Goal: Complete application form: Complete application form

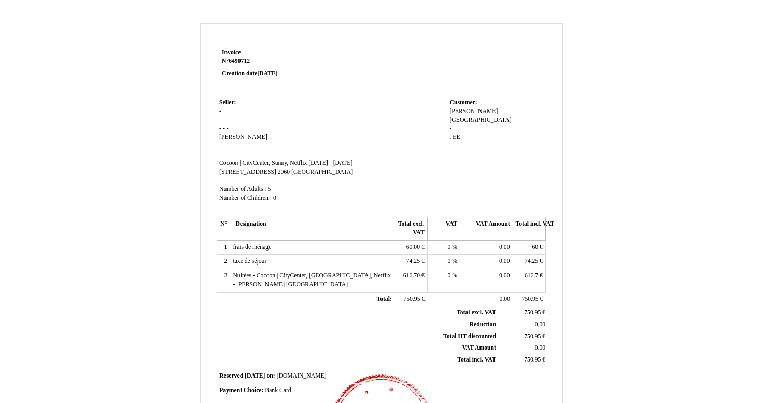
drag, startPoint x: 459, startPoint y: 126, endPoint x: 449, endPoint y: 112, distance: 17.5
click at [449, 112] on div "[PERSON_NAME][GEOGRAPHIC_DATA][PERSON_NAME] [GEOGRAPHIC_DATA] [GEOGRAPHIC_DATA]…" at bounding box center [495, 133] width 93 height 52
click at [452, 118] on div "[PERSON_NAME][GEOGRAPHIC_DATA][PERSON_NAME] [GEOGRAPHIC_DATA] [GEOGRAPHIC_DATA]…" at bounding box center [495, 133] width 93 height 52
drag, startPoint x: 453, startPoint y: 135, endPoint x: 448, endPoint y: 121, distance: 15.4
click at [448, 121] on td "Customer: Customer: [PERSON_NAME][GEOGRAPHIC_DATA][PERSON_NAME] [GEOGRAPHIC_DAT…" at bounding box center [496, 155] width 99 height 118
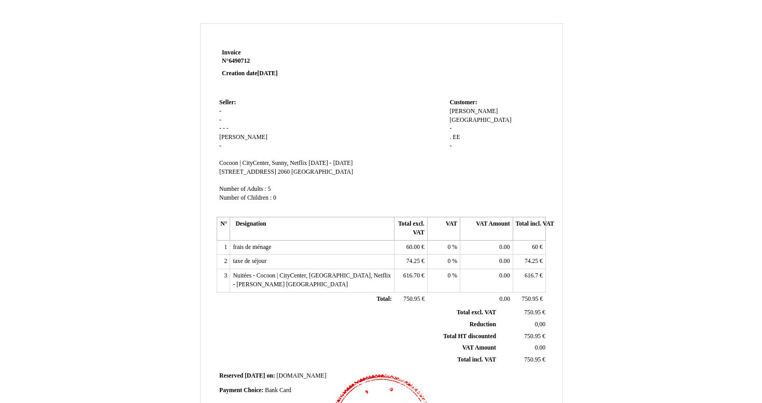
click at [451, 125] on span "-" at bounding box center [450, 128] width 2 height 7
type input "Paarisjalga OÜ"
click at [456, 134] on span "EE" at bounding box center [456, 137] width 7 height 7
click at [449, 124] on td "Customer: Customer: [PERSON_NAME] [PERSON_NAME] [GEOGRAPHIC_DATA] [GEOGRAPHIC_D…" at bounding box center [496, 155] width 99 height 118
click at [451, 134] on span "." at bounding box center [450, 137] width 2 height 7
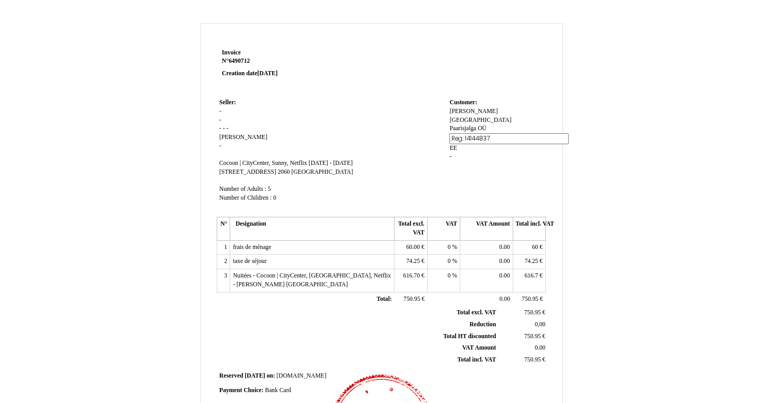
click at [452, 133] on input ".Reg. 14144837" at bounding box center [508, 138] width 119 height 11
type input "."
click at [469, 133] on input "." at bounding box center [508, 138] width 119 height 11
click at [460, 133] on input "." at bounding box center [508, 138] width 119 height 11
paste input "KMKR nr. EE101922508"
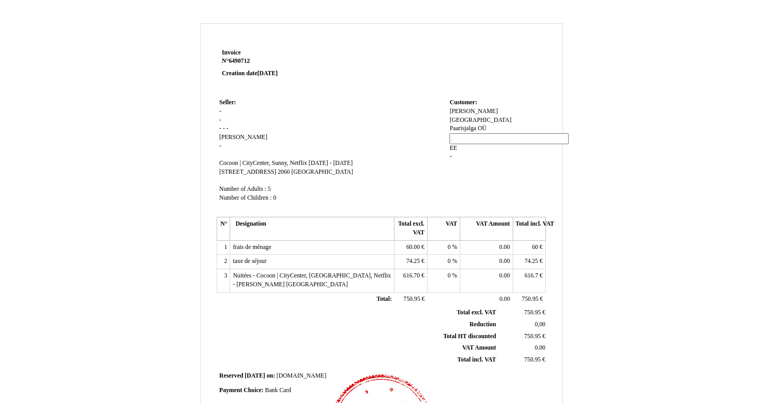
click at [455, 145] on span "EE" at bounding box center [452, 148] width 7 height 7
click at [465, 152] on td "Customer: Customer: [PERSON_NAME] [PERSON_NAME] [GEOGRAPHIC_DATA] [GEOGRAPHIC_D…" at bounding box center [496, 155] width 99 height 118
click at [458, 134] on span "EE" at bounding box center [456, 137] width 7 height 7
click at [452, 123] on div "[PERSON_NAME] [PERSON_NAME] [GEOGRAPHIC_DATA] [GEOGRAPHIC_DATA] [GEOGRAPHIC_DAT…" at bounding box center [495, 138] width 93 height 63
click at [451, 134] on span "." at bounding box center [450, 137] width 2 height 7
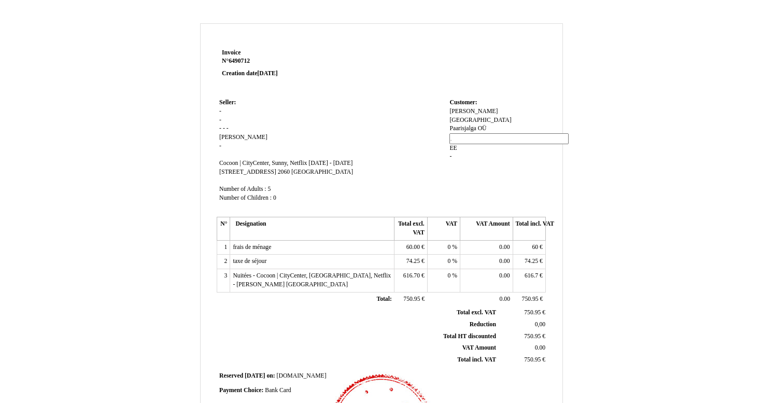
click at [449, 125] on td "Customer: Customer: [PERSON_NAME] [PERSON_NAME] [GEOGRAPHIC_DATA] [GEOGRAPHIC_D…" at bounding box center [496, 155] width 99 height 118
click at [451, 134] on span "." at bounding box center [450, 137] width 2 height 7
paste input "Reg. 14144837"
click at [453, 133] on input ".Reg. 14144837" at bounding box center [508, 138] width 119 height 11
type input "Reg. 14144837"
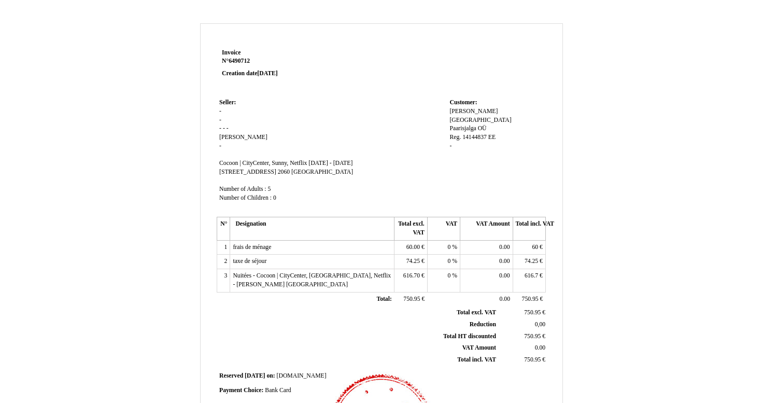
click at [456, 135] on div "[PERSON_NAME] [PERSON_NAME] [GEOGRAPHIC_DATA] [GEOGRAPHIC_DATA] [GEOGRAPHIC_DAT…" at bounding box center [495, 133] width 93 height 52
click at [491, 134] on span "EE" at bounding box center [491, 137] width 7 height 7
type input "E"
click at [477, 144] on div "[PERSON_NAME] [PERSON_NAME] [GEOGRAPHIC_DATA] [GEOGRAPHIC_DATA] [GEOGRAPHIC_DAT…" at bounding box center [495, 138] width 93 height 63
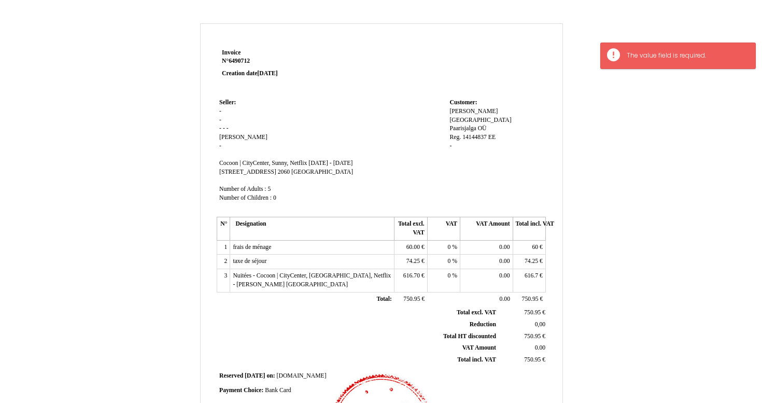
click at [489, 134] on span "EE" at bounding box center [491, 137] width 7 height 7
type input "E"
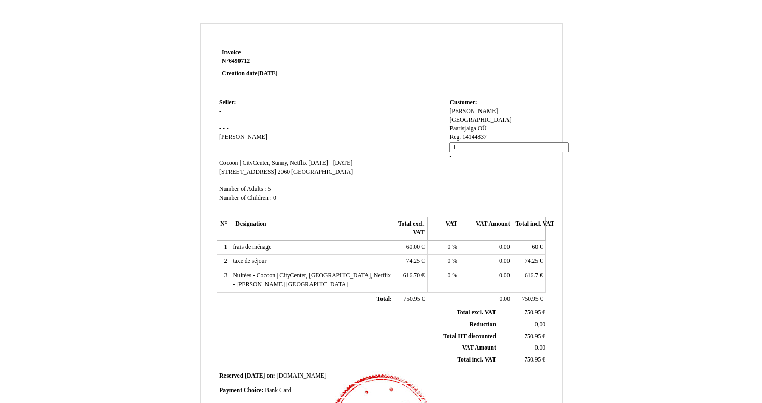
click at [471, 147] on div "[PERSON_NAME] [PERSON_NAME] [GEOGRAPHIC_DATA] [GEOGRAPHIC_DATA] [GEOGRAPHIC_DAT…" at bounding box center [495, 138] width 93 height 63
click at [450, 143] on span "-" at bounding box center [450, 146] width 2 height 7
paste input "KMKR nr. EE101922508"
type input "KMKR nr. EE101922508"
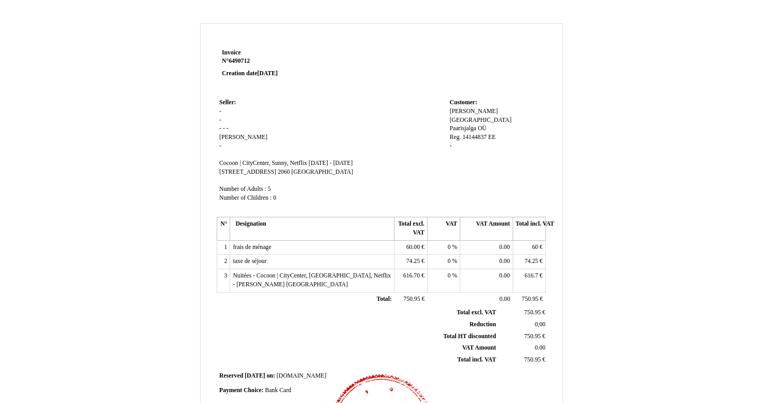
click at [475, 154] on td "Customer: Customer: [PERSON_NAME] [PERSON_NAME] [GEOGRAPHIC_DATA] [GEOGRAPHIC_D…" at bounding box center [496, 155] width 99 height 118
click at [451, 139] on div "[PERSON_NAME] [PERSON_NAME] [GEOGRAPHIC_DATA] [GEOGRAPHIC_DATA] [GEOGRAPHIC_DAT…" at bounding box center [495, 133] width 93 height 52
click at [452, 143] on span "KMKR nr. EE101922508" at bounding box center [480, 146] width 62 height 7
click at [452, 142] on input "KMKR nr. EE101922508" at bounding box center [508, 147] width 119 height 11
click at [489, 134] on span "EE" at bounding box center [491, 137] width 7 height 7
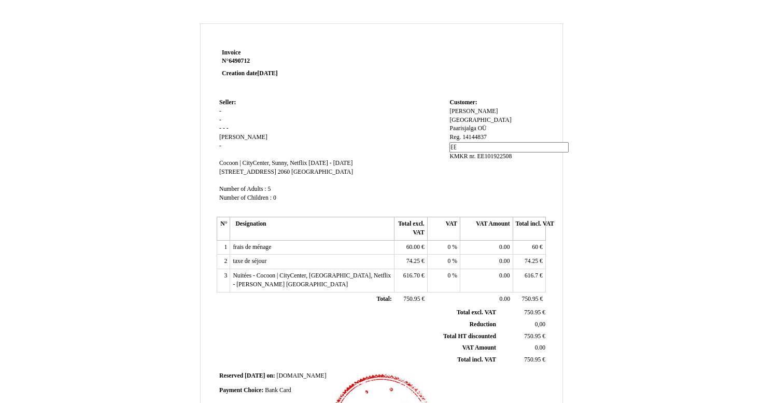
click at [489, 128] on div "[PERSON_NAME] [PERSON_NAME] [GEOGRAPHIC_DATA] [GEOGRAPHIC_DATA] [GEOGRAPHIC_DAT…" at bounding box center [495, 138] width 93 height 63
click at [489, 134] on span "EE" at bounding box center [491, 137] width 7 height 7
click at [462, 110] on span "[PERSON_NAME]" at bounding box center [473, 111] width 48 height 7
click at [462, 110] on input "[PERSON_NAME]" at bounding box center [508, 112] width 119 height 11
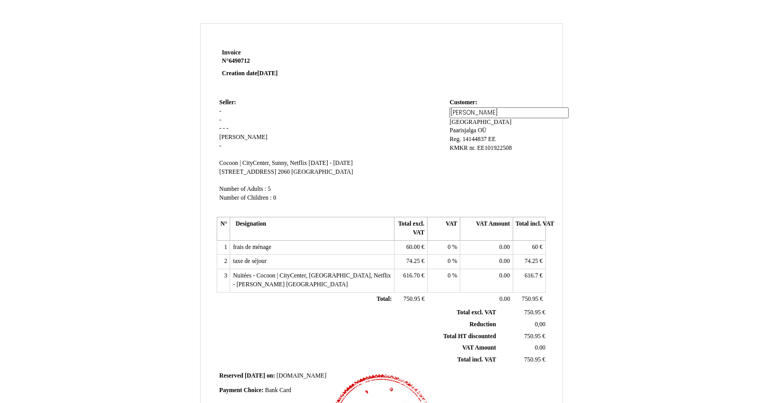
type input "Paarisjalga OÜ"
click at [472, 124] on div "Paarisjalga OÜ Paarisjalga OÜ Laos Laos Paarisjalga OÜ Paarisjalga OÜ Reg. 1414…" at bounding box center [495, 133] width 93 height 52
click at [497, 117] on span "[GEOGRAPHIC_DATA]" at bounding box center [480, 120] width 62 height 7
click at [497, 110] on div "Paarisjalga OÜ Paarisjalga OÜ Laos Laos Paarisjalga OÜ Paarisjalga OÜ Reg. 1414…" at bounding box center [495, 133] width 93 height 52
click at [497, 117] on span "[GEOGRAPHIC_DATA]" at bounding box center [480, 120] width 62 height 7
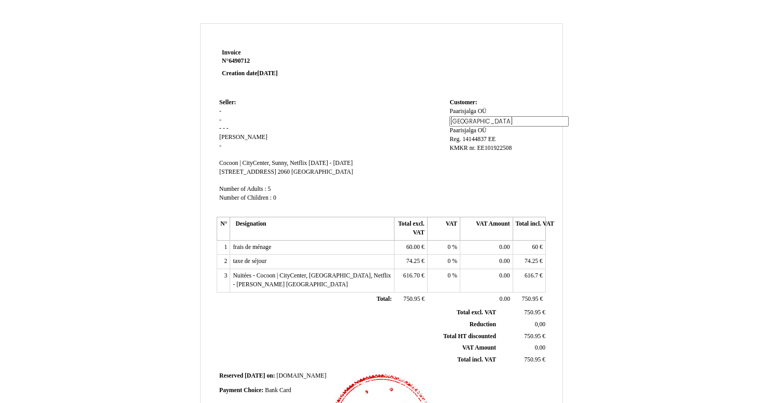
drag, startPoint x: 472, startPoint y: 120, endPoint x: 438, endPoint y: 120, distance: 34.7
click at [438, 120] on tr "Seller: Seller: - - - - - Eric Eric - SIRET Cocoon | CityCenter, Sunny, Netflix…" at bounding box center [381, 155] width 329 height 118
paste input "Reg. 14144837"
type input "Reg. 14144837"
click at [456, 129] on div "Paarisjalga OÜ Paarisjalga OÜ Laos Reg. 14144837 Paarisjalga OÜ Paarisjalga OÜ …" at bounding box center [495, 133] width 93 height 52
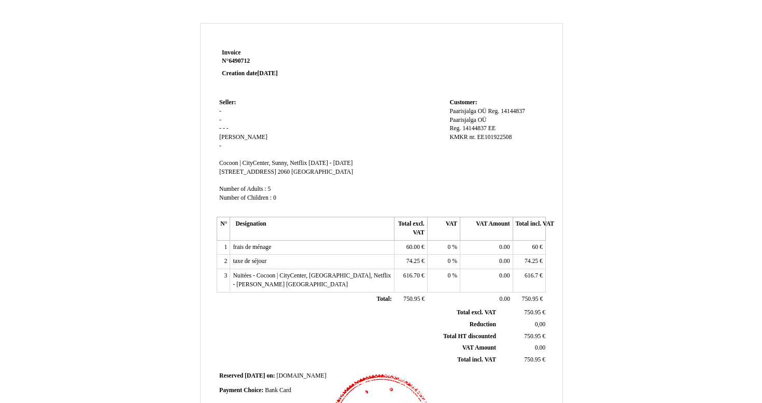
click at [486, 109] on span "Paarisjalga OÜ" at bounding box center [467, 111] width 37 height 7
click at [477, 126] on div "Paarisjalga OÜ Paarisjalga OÜ Reg. 14144837 Reg. 14144837 Paarisjalga OÜ Paaris…" at bounding box center [495, 134] width 93 height 54
click at [486, 112] on span "Paarisjalga OÜ" at bounding box center [467, 111] width 37 height 7
drag, startPoint x: 486, startPoint y: 120, endPoint x: 477, endPoint y: 120, distance: 8.8
click at [477, 120] on div "Paarisjalga OÜ Paarisjalga OÜ Reg. 14144837 Reg. 14144837 Paarisjalga OÜ Paaris…" at bounding box center [495, 129] width 93 height 44
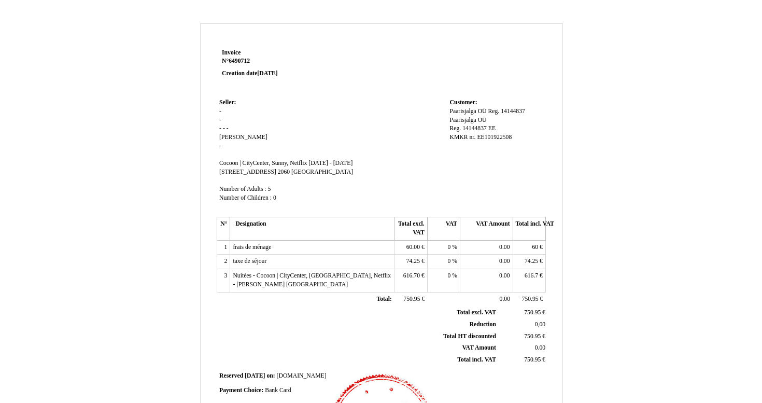
drag, startPoint x: 488, startPoint y: 110, endPoint x: 528, endPoint y: 109, distance: 39.4
click at [528, 109] on div "Paarisjalga OÜ Paarisjalga OÜ Reg. 14144837 Reg. 14144837 Paarisjalga OÜ Paaris…" at bounding box center [495, 129] width 93 height 44
click at [518, 109] on span "Reg. 14144837" at bounding box center [506, 111] width 37 height 7
click at [493, 121] on input "Reg. 14144837" at bounding box center [508, 121] width 119 height 11
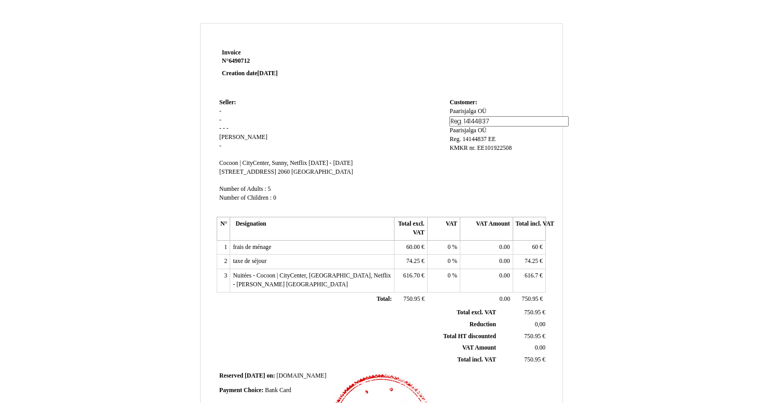
click at [493, 121] on input "Reg. 14144837" at bounding box center [508, 121] width 119 height 11
click at [489, 139] on div "Paarisjalga OÜ Paarisjalga OÜ Reg. 14144837 Reg. 14144837 Paarisjalga OÜ Paaris…" at bounding box center [495, 129] width 93 height 44
click at [476, 109] on span "Paarisjalga OÜ" at bounding box center [467, 111] width 37 height 7
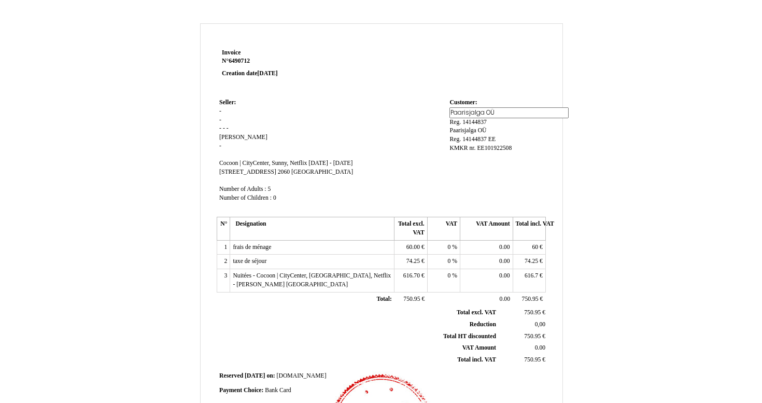
drag, startPoint x: 495, startPoint y: 111, endPoint x: 484, endPoint y: 110, distance: 10.4
click at [484, 110] on input "Paarisjalga OÜ" at bounding box center [508, 112] width 119 height 11
type input "Paarisjalga"
click at [479, 137] on div "Paarisjalga OÜ Paarisjalga OÜ Reg. 14144837 Reg. 14144837 Paarisjalga OÜ Paaris…" at bounding box center [495, 129] width 93 height 44
click at [479, 109] on span "Reg. 14144837" at bounding box center [496, 111] width 37 height 7
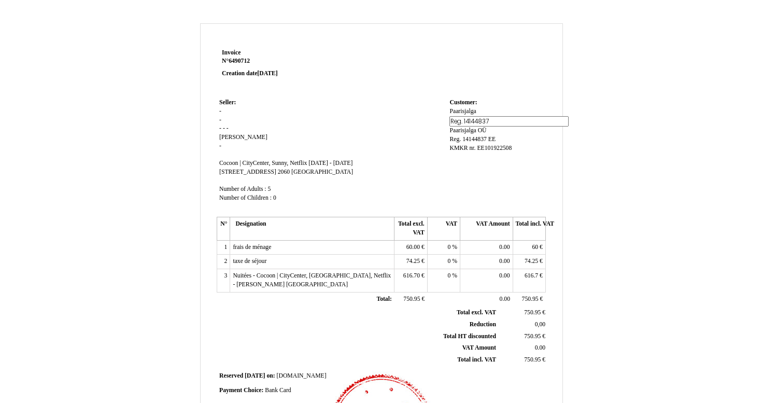
drag, startPoint x: 498, startPoint y: 119, endPoint x: 427, endPoint y: 118, distance: 71.0
click at [427, 118] on tr "Seller: Seller: - - - - - Eric Eric - SIRET Cocoon | CityCenter, Sunny, Netflix…" at bounding box center [381, 155] width 329 height 118
paste input "OÜ"
type input "OÜ"
click at [481, 136] on div "Paarisjalga Paarisjalga OÜ OÜ Paarisjalga OÜ Paarisjalga OÜ Reg. 14144837 Reg. …" at bounding box center [495, 129] width 93 height 44
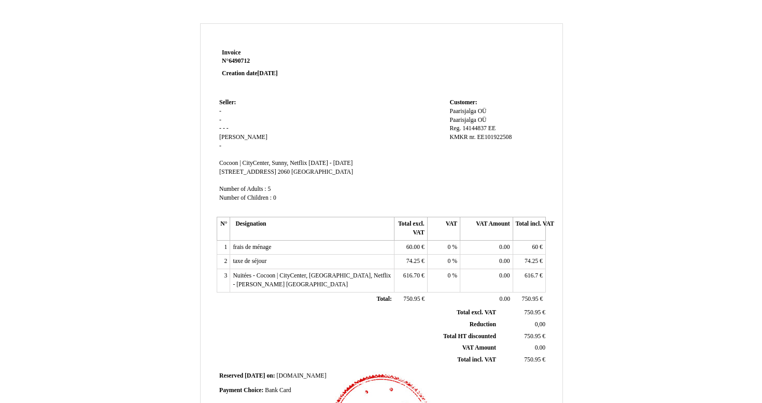
click at [472, 117] on span "Paarisjalga OÜ" at bounding box center [467, 120] width 37 height 7
click at [468, 118] on input "Paarisjalga OÜ" at bounding box center [508, 121] width 119 height 11
paste input "Reg. 14144837"
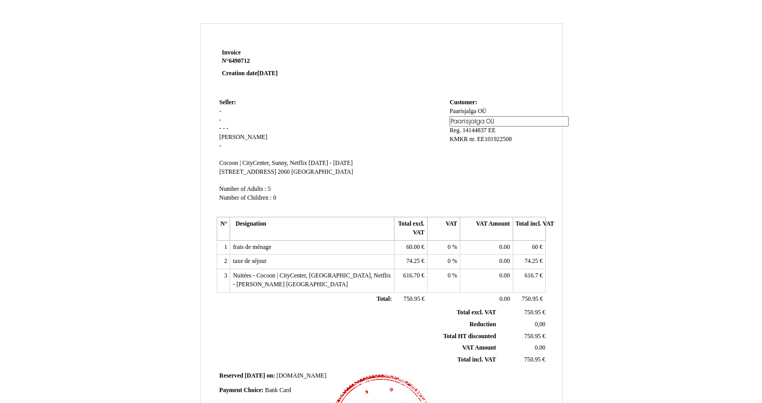
type input "Reg. 14144837"
click at [465, 132] on div "Paarisjalga Paarisjalga OÜ OÜ Paarisjalga OÜ Paarisjalga OÜ Reg. 14144837 Reg. …" at bounding box center [495, 129] width 93 height 44
click at [473, 128] on span "Reg. 14144837" at bounding box center [467, 128] width 37 height 7
click at [495, 139] on div "Paarisjalga Paarisjalga OÜ OÜ Reg. 14144837 Reg. 14144837 Reg. 14144837 Reg. 14…" at bounding box center [495, 134] width 93 height 54
click at [495, 126] on span "EE" at bounding box center [491, 128] width 7 height 7
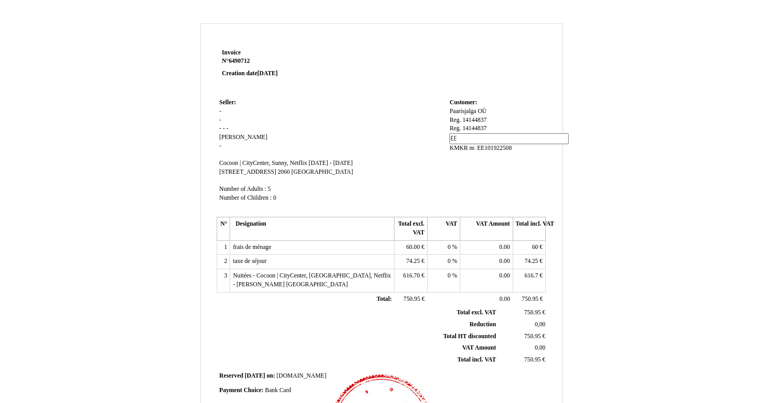
click at [485, 127] on span "Reg. 14144837" at bounding box center [467, 128] width 37 height 7
drag, startPoint x: 491, startPoint y: 126, endPoint x: 441, endPoint y: 126, distance: 50.3
click at [441, 126] on tr "Seller: Seller: - - - - - Eric Eric - SIRET Cocoon | CityCenter, Sunny, Netflix…" at bounding box center [381, 155] width 329 height 118
paste input "KMKR nr. EE101922508"
drag, startPoint x: 477, startPoint y: 127, endPoint x: 534, endPoint y: 126, distance: 57.0
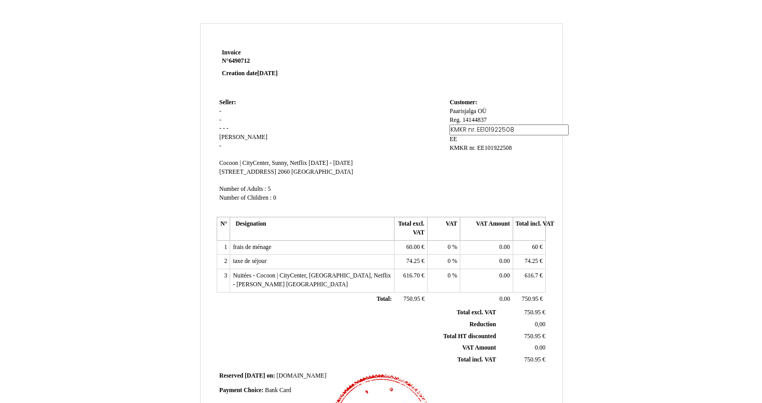
click at [534, 126] on input "KMKR nr. EE101922508" at bounding box center [508, 129] width 119 height 11
type input "KMKR nr."
click at [500, 145] on div "Paarisjalga Paarisjalga OÜ OÜ Reg. 14144837 Reg. 14144837 Reg. 14144837 Reg. 14…" at bounding box center [495, 129] width 93 height 44
click at [482, 128] on span "EE" at bounding box center [480, 128] width 7 height 7
click at [482, 128] on div "Paarisjalga Paarisjalga OÜ OÜ Reg. 14144837 Reg. 14144837 KMKR nr. KMKR nr. EE …" at bounding box center [495, 134] width 93 height 54
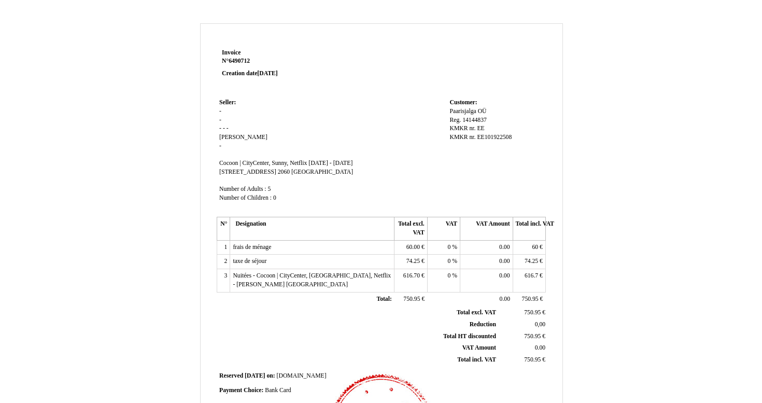
click at [482, 126] on span "EE" at bounding box center [480, 128] width 7 height 7
click at [482, 126] on div "Paarisjalga Paarisjalga OÜ OÜ Reg. 14144837 Reg. 14144837 KMKR nr. KMKR nr. EE …" at bounding box center [495, 134] width 93 height 54
click at [466, 131] on div "Paarisjalga Paarisjalga OÜ OÜ Reg. 14144837 Reg. 14144837 KMKR nr. KMKR nr. EE …" at bounding box center [495, 129] width 93 height 44
click at [484, 129] on span "EE" at bounding box center [480, 128] width 7 height 7
drag, startPoint x: 459, startPoint y: 141, endPoint x: 440, endPoint y: 138, distance: 19.9
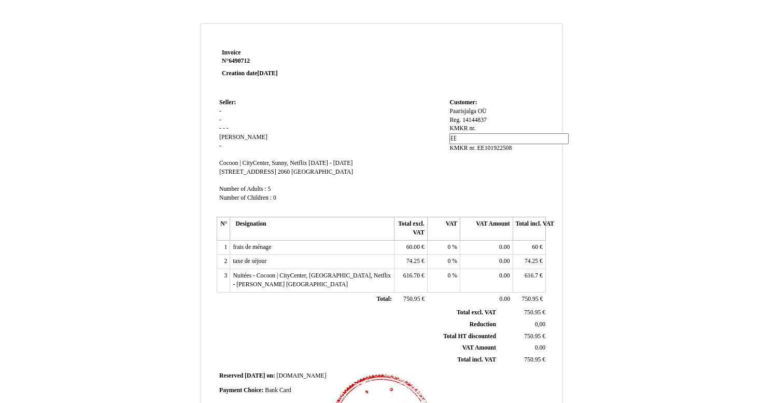
click at [440, 138] on tr "Seller: Seller: - - - - - Eric Eric - SIRET Cocoon | CityCenter, Sunny, Netflix…" at bounding box center [381, 155] width 329 height 118
paste input "101922508"
type input "EE101922508"
click at [462, 166] on td "Customer: Customer: Paarisjalga Paarisjalga OÜ OÜ Reg. 14144837 Reg. 14144837 K…" at bounding box center [496, 155] width 99 height 118
click at [487, 134] on span "KMKR nr. EE101922508" at bounding box center [480, 137] width 62 height 7
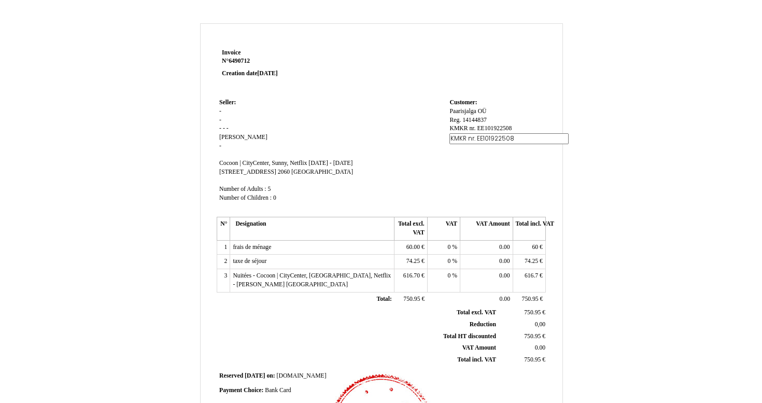
click at [487, 133] on input "KMKR nr. EE101922508" at bounding box center [508, 138] width 119 height 11
paste input "Sisaliku, Luke küla, Nõo vald, Tartumaa, Estonia"
type input "Sisaliku, Luke küla, Nõo vald, Tartumaa, Estonia"
click at [505, 180] on td "Customer: Customer: Paarisjalga Paarisjalga OÜ OÜ Reg. 14144837 Reg. 14144837 K…" at bounding box center [496, 155] width 99 height 118
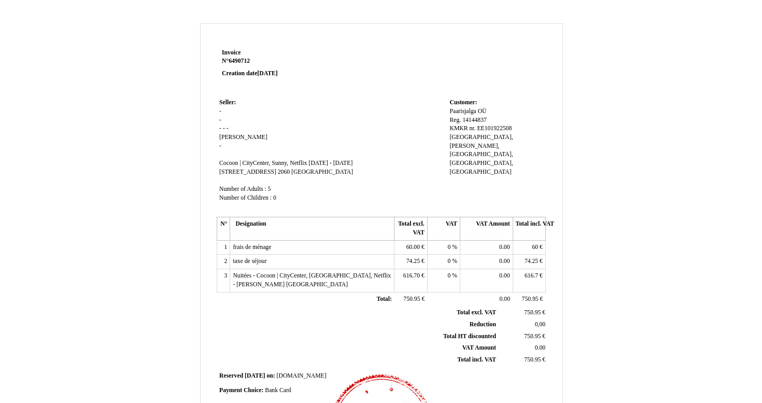
click at [221, 111] on span "-" at bounding box center [220, 111] width 2 height 7
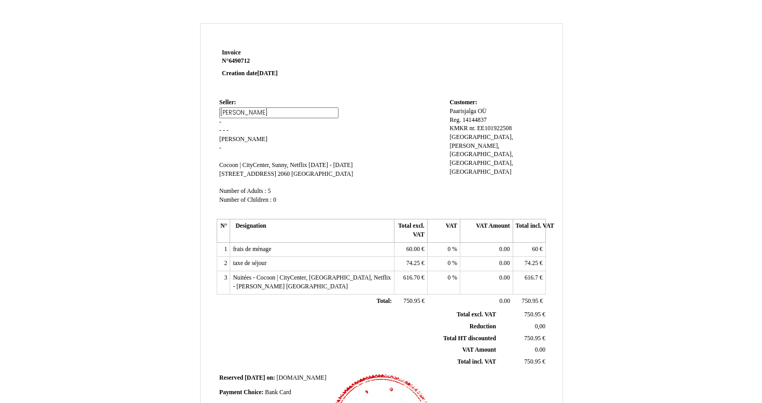
type input "Eric Tan"
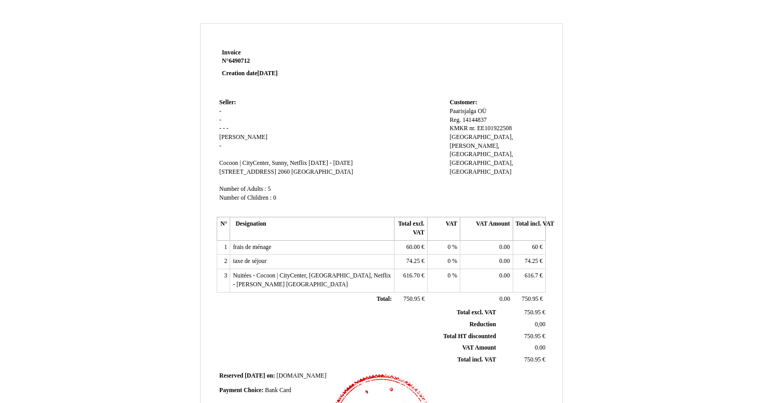
click at [221, 122] on span "-" at bounding box center [220, 120] width 2 height 7
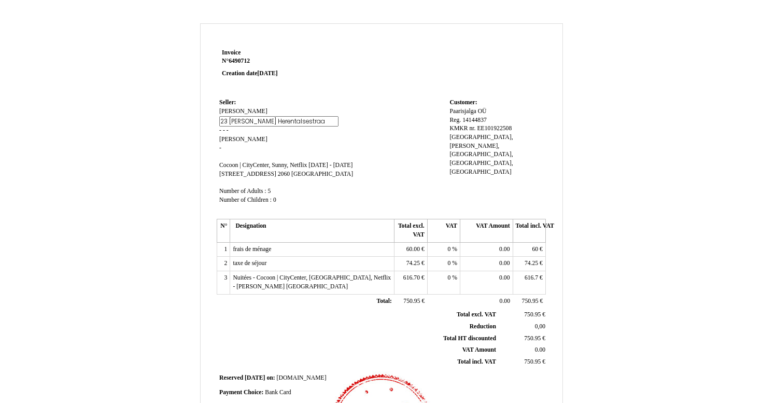
type input "23 Lange Herentalsestraat"
click at [221, 129] on span "-" at bounding box center [220, 130] width 2 height 7
type input "2018 Antwerpen"
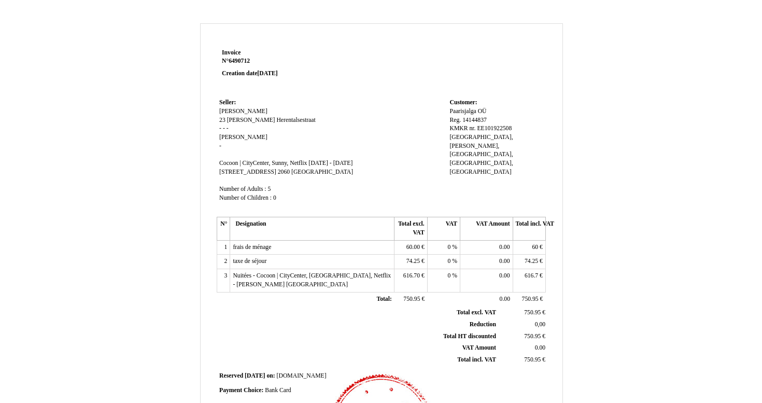
click at [236, 138] on td "Seller: Seller: Eric Tan Eric Tan 23 Lange Herentalsestraat 23 Lange Herentalse…" at bounding box center [332, 155] width 230 height 118
click at [296, 126] on span "-" at bounding box center [297, 128] width 2 height 7
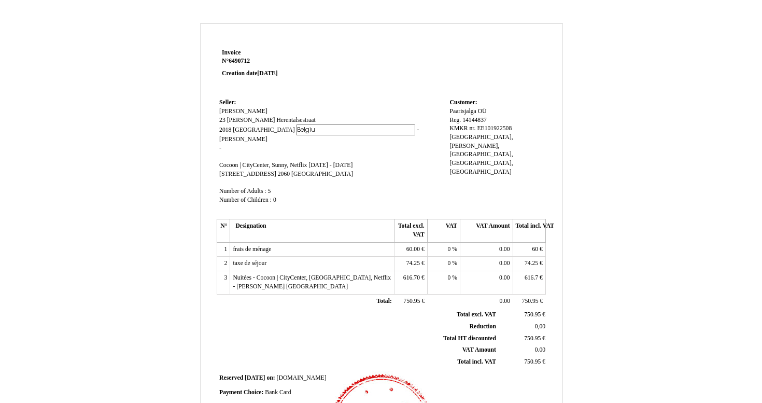
type input "Belgium"
click at [242, 137] on td "Seller: Seller: Eric Tan Eric Tan 23 Lange Herentalsestraat 23 Lange Herentalse…" at bounding box center [332, 156] width 230 height 120
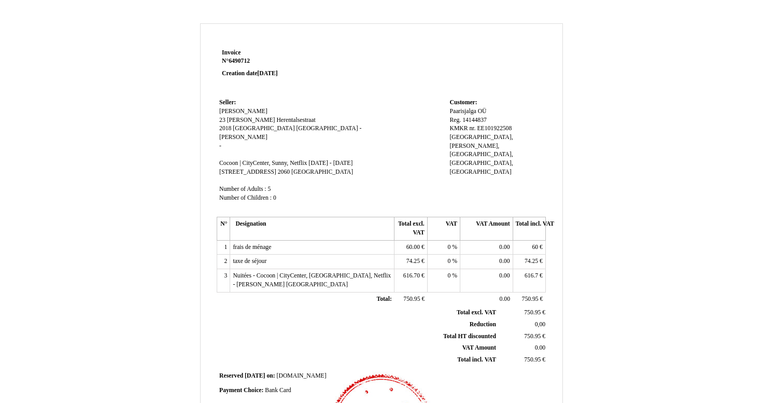
click at [223, 135] on span "[PERSON_NAME]" at bounding box center [243, 137] width 48 height 7
click at [0, 0] on input "[PERSON_NAME]" at bounding box center [0, 0] width 0 height 0
click at [296, 125] on span "Belgium" at bounding box center [327, 128] width 62 height 7
click at [0, 0] on input "Belgium" at bounding box center [0, 0] width 0 height 0
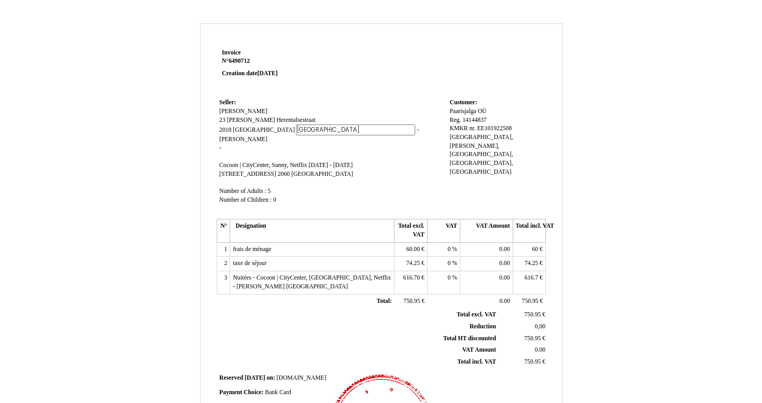
click at [253, 139] on td "Seller: Seller: Eric Tan Eric Tan 23 Lange Herentalsestraat 23 Lange Herentalse…" at bounding box center [332, 156] width 230 height 120
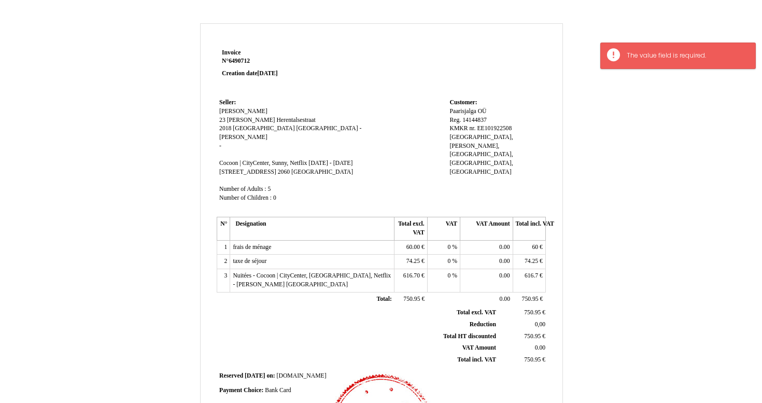
click at [224, 135] on span "[PERSON_NAME]" at bounding box center [243, 137] width 48 height 7
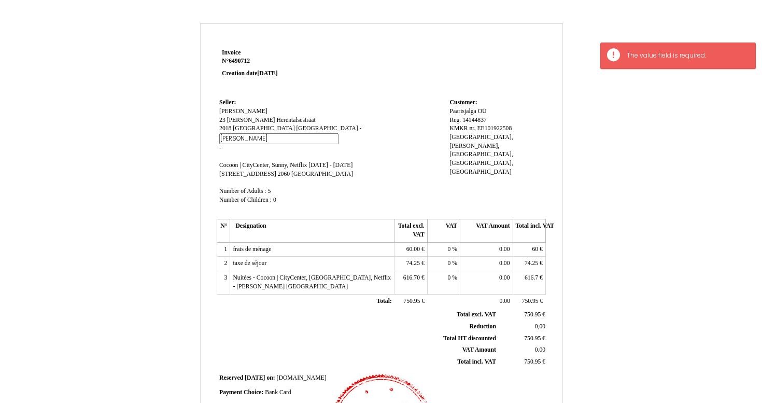
click at [228, 135] on input "[PERSON_NAME]" at bounding box center [278, 138] width 119 height 11
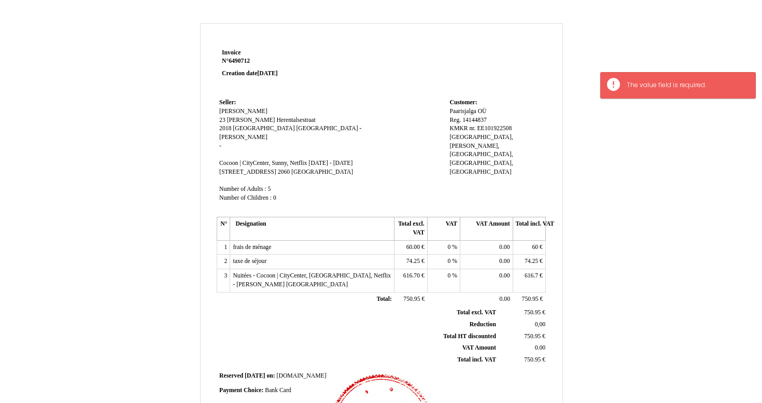
click at [237, 150] on td "Seller: Seller: Eric Tan Eric Tan 23 Lange Herentalsestraat 23 Lange Herentalse…" at bounding box center [332, 155] width 230 height 118
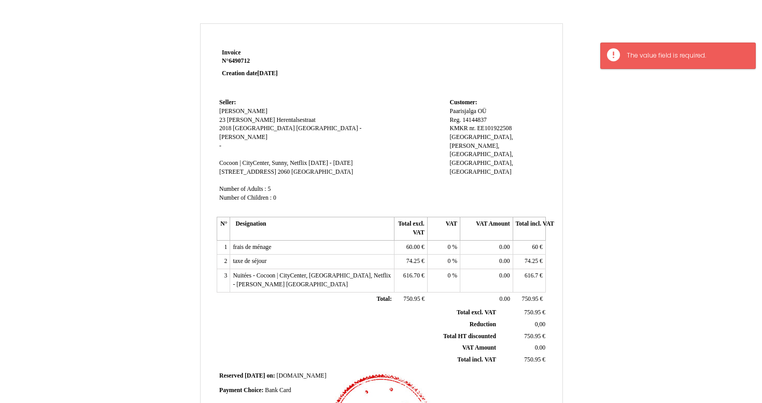
click at [296, 128] on span "Belgium" at bounding box center [327, 128] width 62 height 7
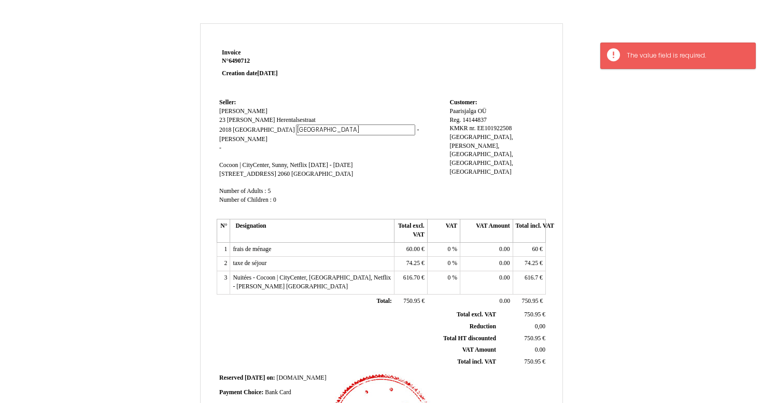
click at [296, 128] on input "Belgium" at bounding box center [355, 129] width 119 height 11
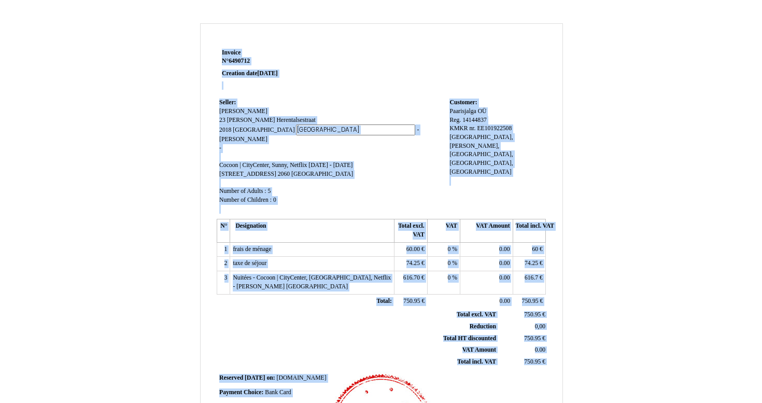
click at [602, 62] on body "Invoice Invoice N° 6490712 6490712 Creation date 16 August 2025 Seller: Seller:…" at bounding box center [381, 319] width 762 height 613
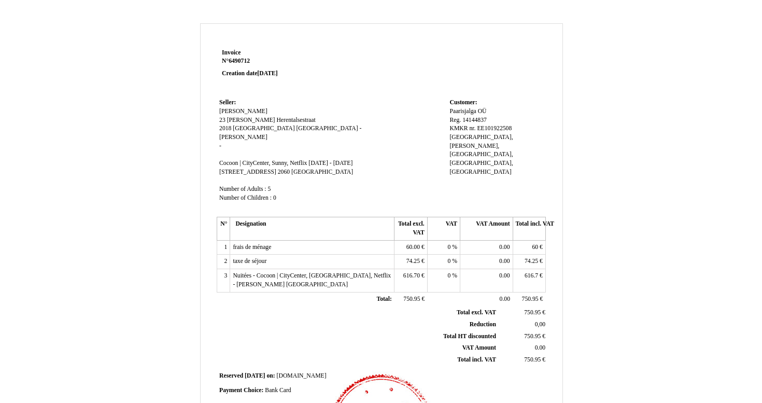
click at [299, 167] on td "Seller: Seller: Eric Tan Eric Tan 23 Lange Herentalsestraat 23 Lange Herentalse…" at bounding box center [332, 155] width 230 height 118
click at [296, 125] on span "Belgium" at bounding box center [327, 128] width 62 height 7
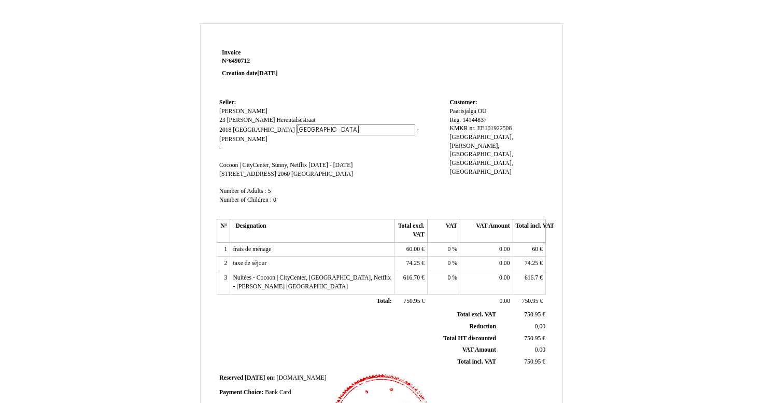
click at [296, 124] on input "Belgium" at bounding box center [355, 129] width 119 height 11
type input "Belgium"
click at [252, 153] on td "Seller: Seller: Eric Tan Eric Tan 23 Lange Herentalsestraat 23 Lange Herentalse…" at bounding box center [332, 156] width 230 height 120
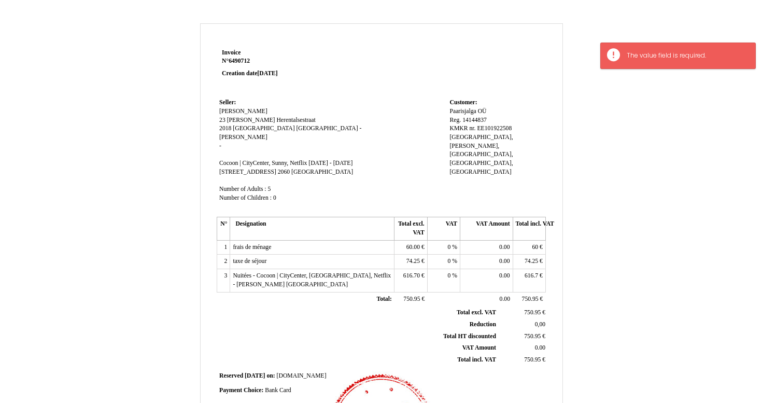
click at [296, 125] on span "Belgium" at bounding box center [327, 128] width 62 height 7
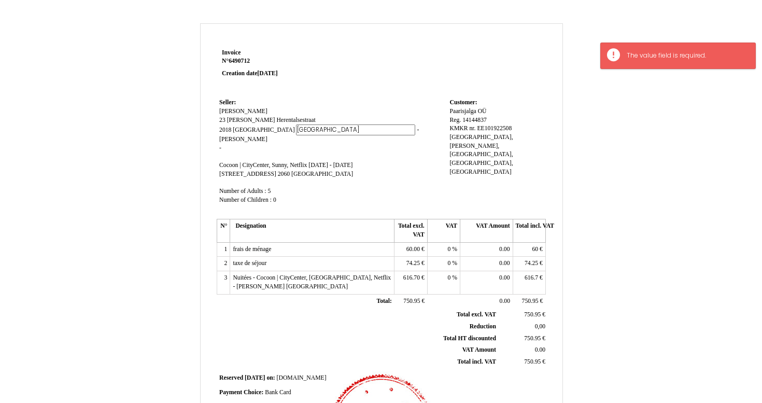
click at [296, 125] on input "Belgium" at bounding box center [355, 129] width 119 height 11
type input "-"
click at [255, 140] on td "Seller: Seller: Eric Tan Eric Tan 23 Lange Herentalsestraat 23 Lange Herentalse…" at bounding box center [332, 156] width 230 height 120
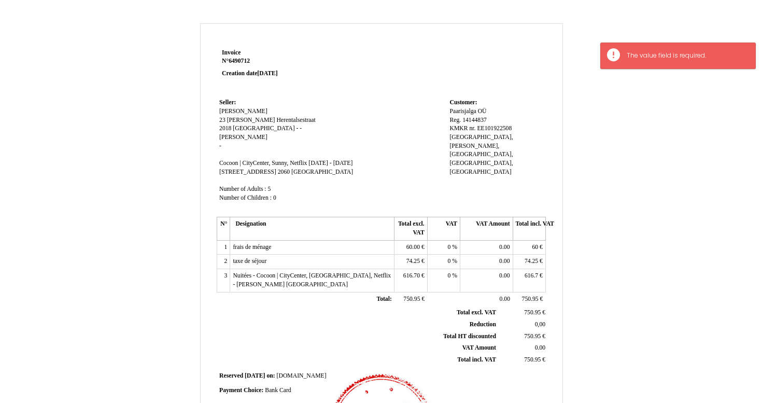
click at [225, 135] on span "[PERSON_NAME]" at bounding box center [243, 137] width 48 height 7
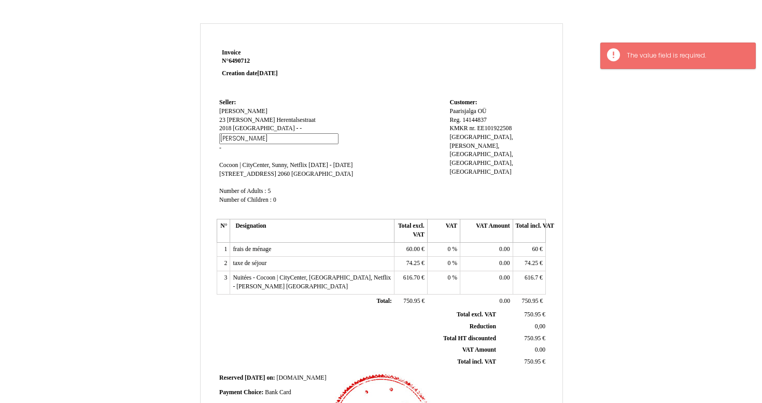
click at [225, 135] on input "[PERSON_NAME]" at bounding box center [278, 138] width 119 height 11
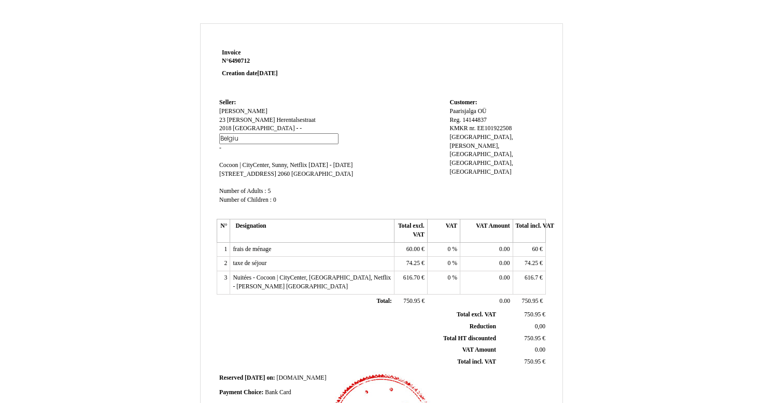
type input "Belgium"
click at [231, 157] on td "Seller: Seller: Eric Tan Eric Tan 23 Lange Herentalsestraat 23 Lange Herentalse…" at bounding box center [332, 156] width 230 height 120
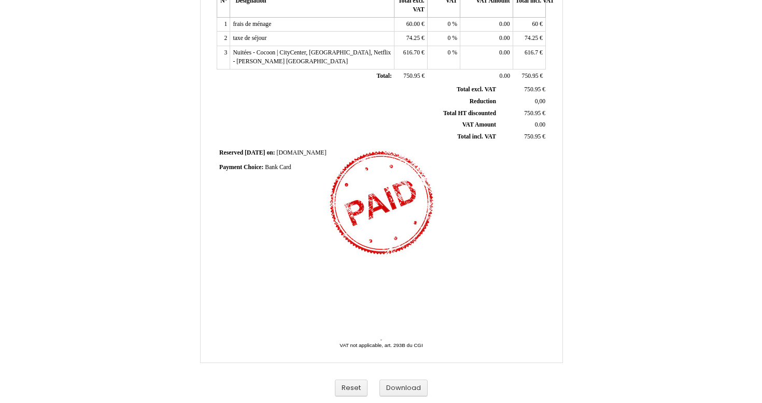
scroll to position [223, 0]
click at [406, 387] on button "Download" at bounding box center [403, 387] width 48 height 17
drag, startPoint x: 564, startPoint y: 402, endPoint x: 747, endPoint y: 330, distance: 197.0
click at [747, 330] on div "Invoice Invoice N° 6490712 6490712 Creation date 16 August 2025 Seller: Seller:…" at bounding box center [381, 96] width 762 height 613
